Goal: Information Seeking & Learning: Learn about a topic

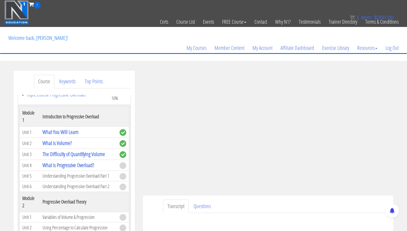
scroll to position [86, 0]
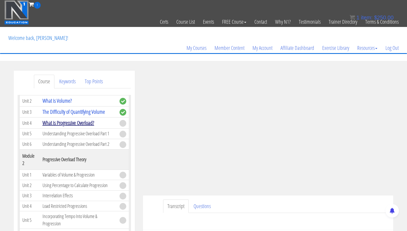
click at [81, 121] on link "What is Progressive Overload?" at bounding box center [69, 122] width 52 height 7
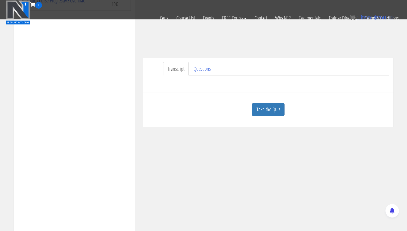
scroll to position [98, 0]
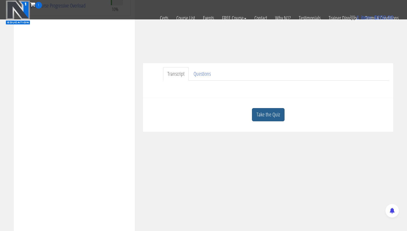
click at [258, 113] on link "Take the Quiz" at bounding box center [268, 114] width 33 height 13
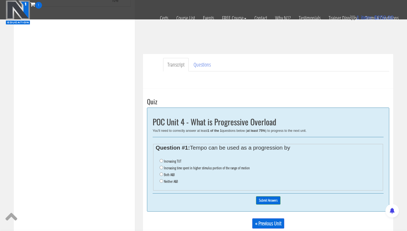
scroll to position [115, 0]
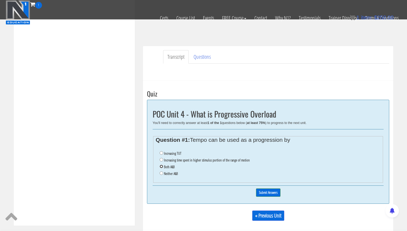
click at [162, 166] on input "Both A&B" at bounding box center [161, 165] width 3 height 3
radio input "true"
click at [271, 192] on input "Submit Answers" at bounding box center [268, 192] width 24 height 8
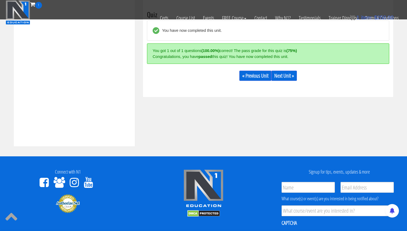
scroll to position [195, 0]
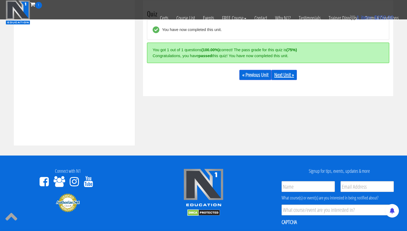
click at [287, 76] on link "Next Unit »" at bounding box center [284, 75] width 26 height 10
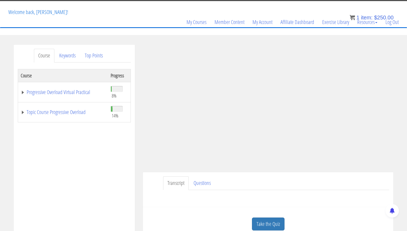
scroll to position [33, 0]
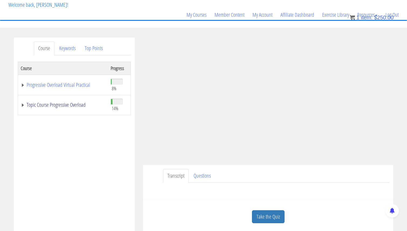
click at [22, 104] on link "Topic Course Progressive Overload" at bounding box center [63, 104] width 84 height 5
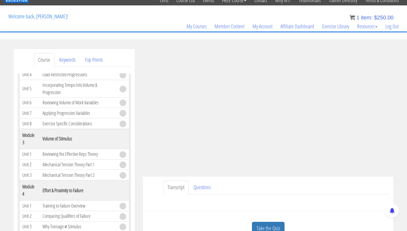
scroll to position [77, 0]
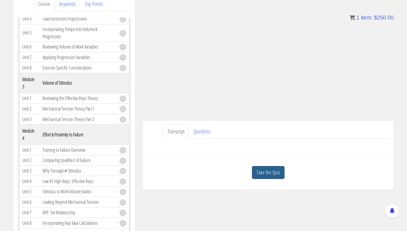
click at [274, 175] on link "Take the Quiz" at bounding box center [268, 172] width 33 height 13
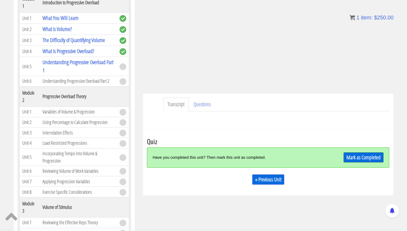
scroll to position [127, 0]
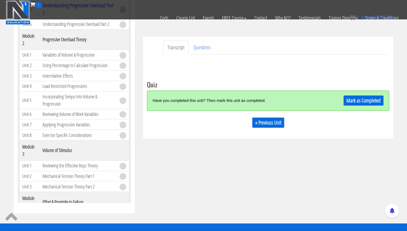
click at [360, 95] on div "Mark as Completed" at bounding box center [353, 101] width 61 height 12
click at [360, 101] on link "Mark as Completed" at bounding box center [363, 100] width 40 height 10
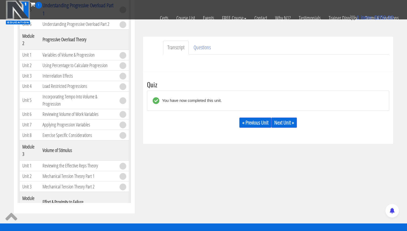
click at [285, 128] on div "« Previous Unit Next Unit »" at bounding box center [268, 122] width 242 height 18
click at [285, 121] on link "Next Unit »" at bounding box center [284, 122] width 26 height 10
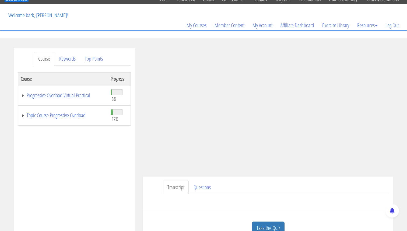
scroll to position [23, 0]
